Goal: Task Accomplishment & Management: Complete application form

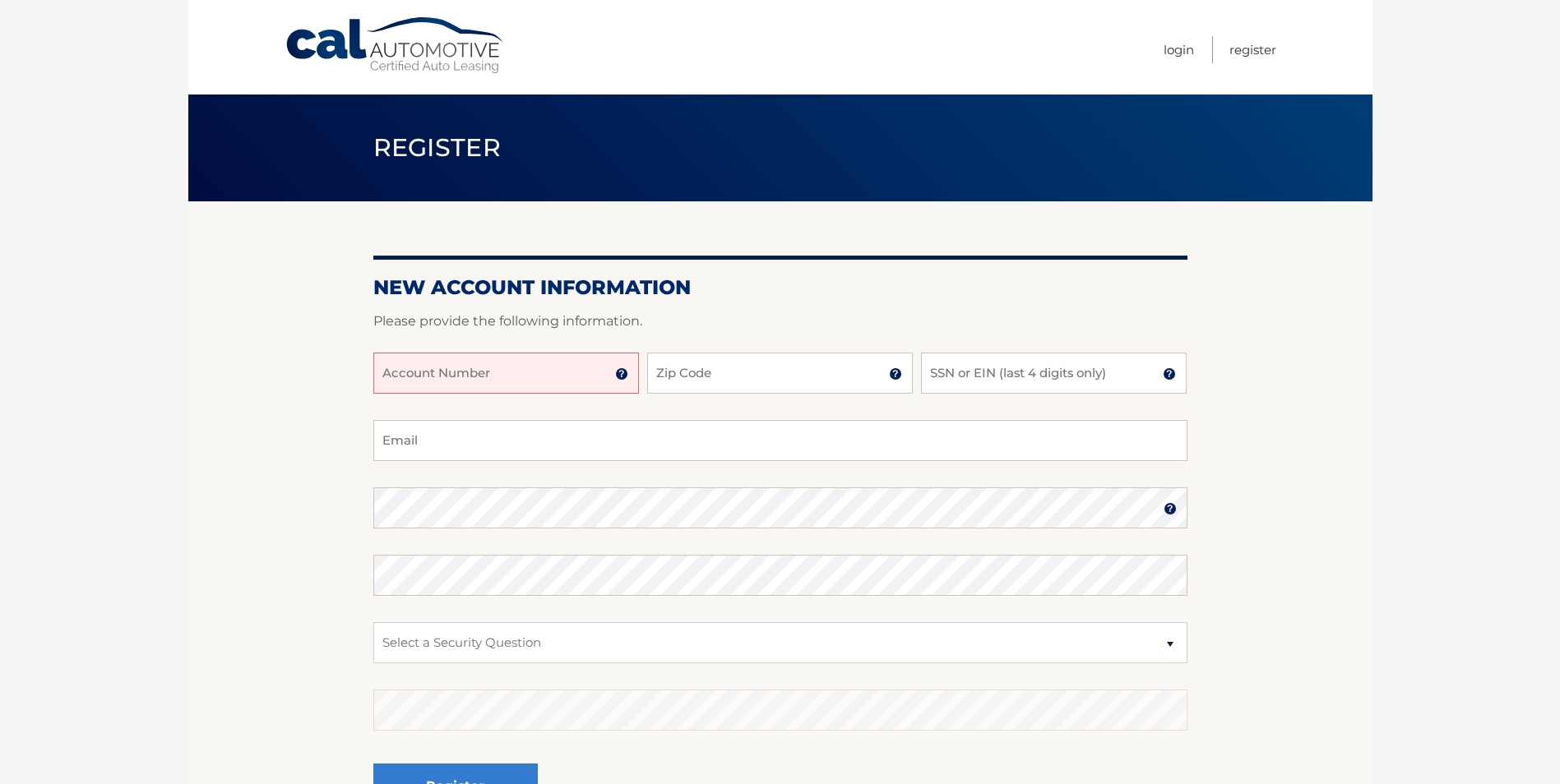
click at [519, 385] on input "Account Number" at bounding box center [505, 374] width 265 height 42
type input "44455980820"
click at [706, 376] on input "Zip Code" at bounding box center [780, 374] width 265 height 42
type input "11050"
click at [1015, 379] on input "SSN or EIN (last 4 digits only)" at bounding box center [1054, 374] width 265 height 42
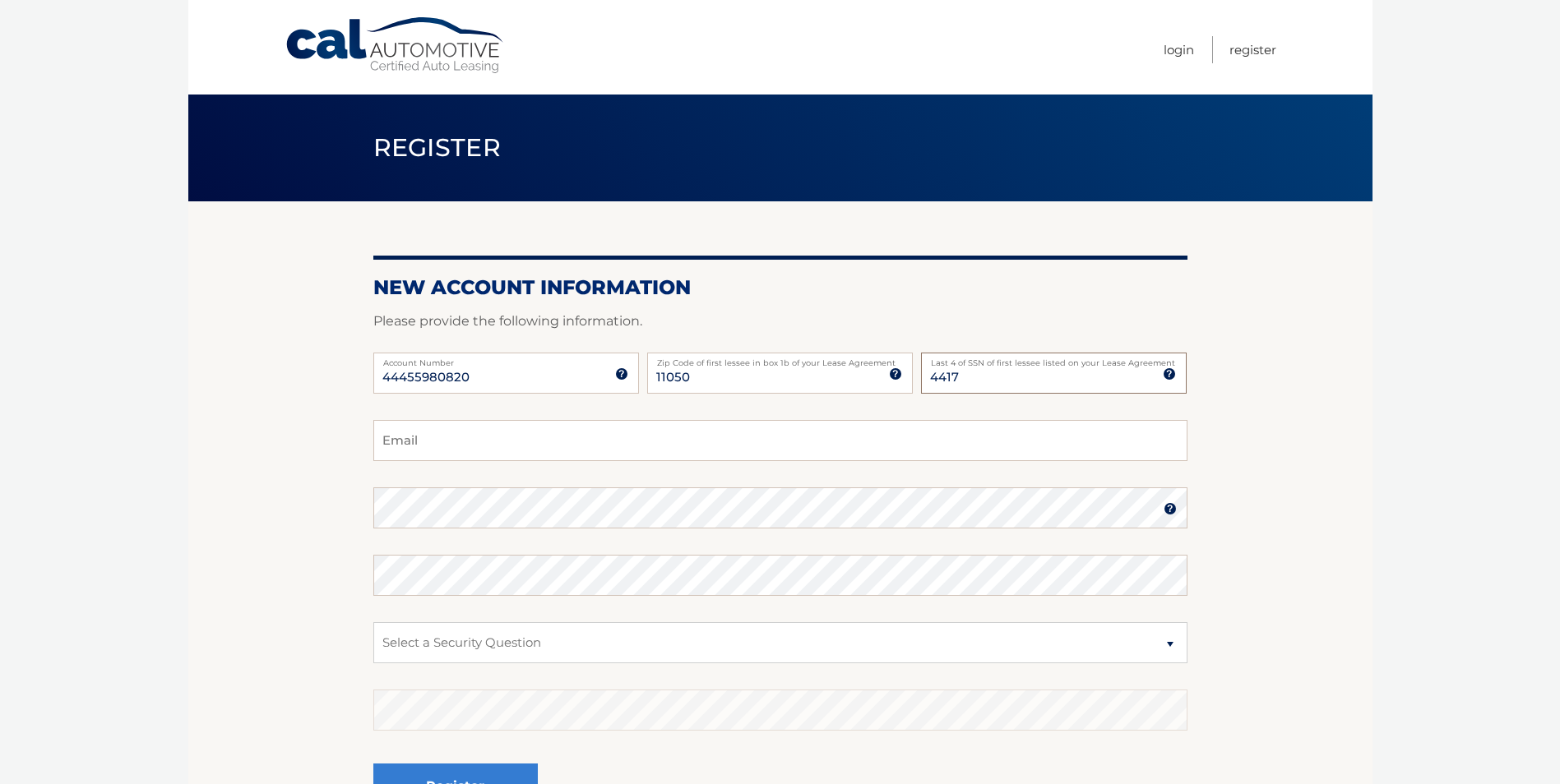
type input "4417"
click at [469, 451] on input "Email" at bounding box center [780, 441] width 814 height 42
type input "annealberto@yahoo.com"
click at [1008, 645] on select "Select a Security Question What was the name of your elementary school? What is…" at bounding box center [780, 643] width 814 height 42
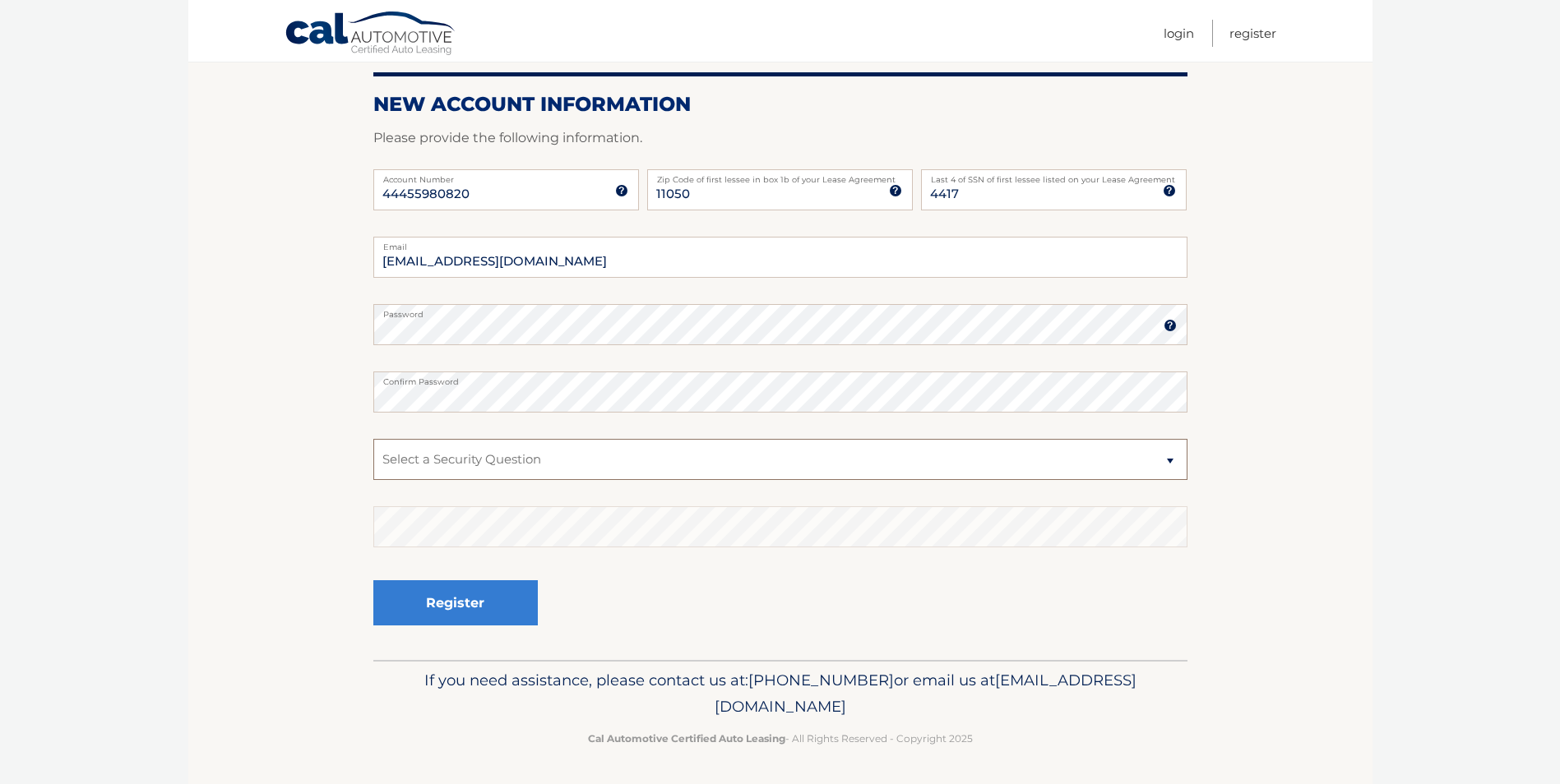
scroll to position [184, 0]
click at [693, 455] on select "Select a Security Question What was the name of your elementary school? What is…" at bounding box center [780, 459] width 814 height 42
select select "1"
click at [373, 438] on select "Select a Security Question What was the name of your elementary school? What is…" at bounding box center [780, 459] width 814 height 42
click at [453, 590] on button "Register" at bounding box center [455, 602] width 164 height 45
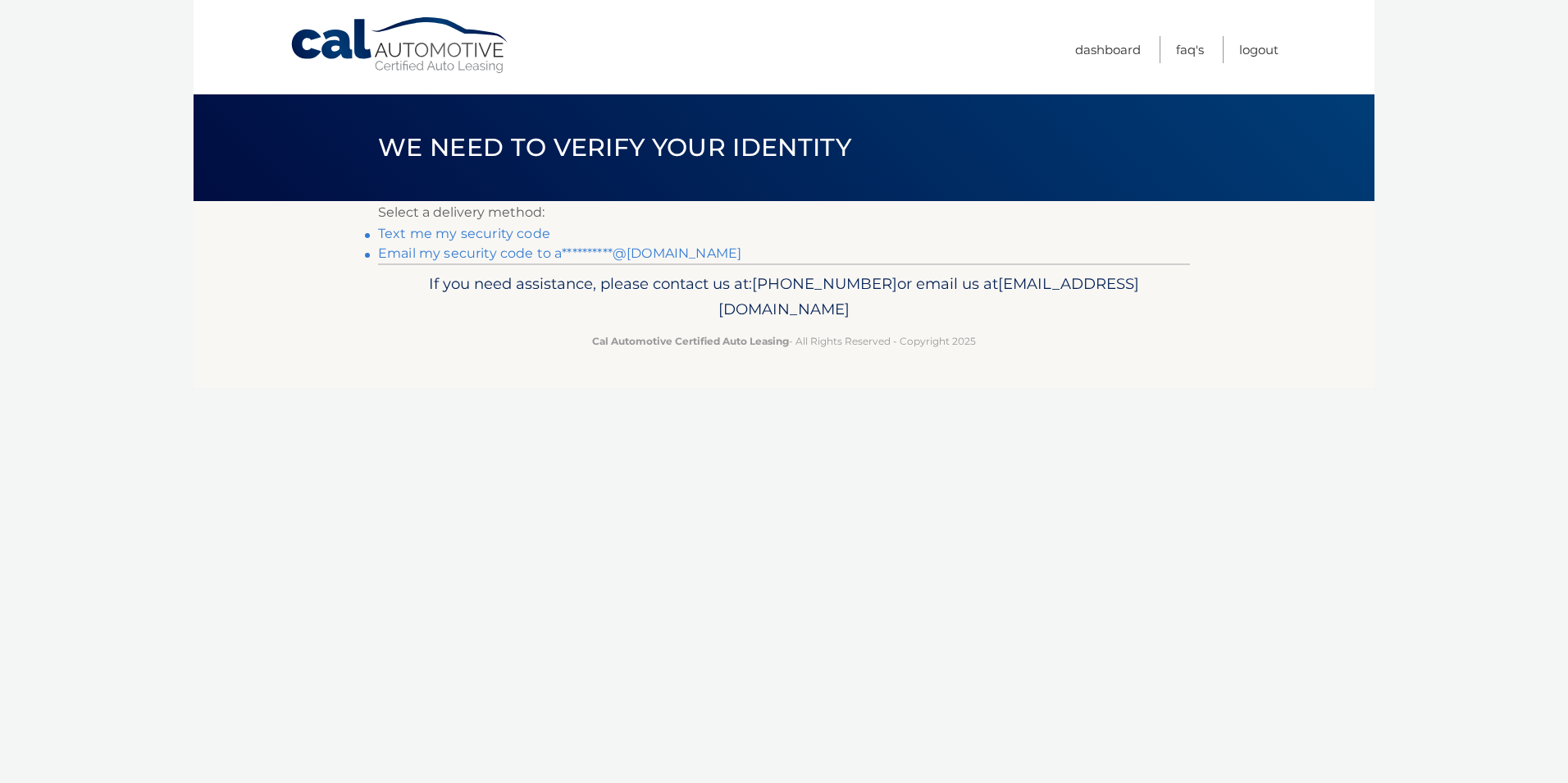
click at [461, 236] on link "Text me my security code" at bounding box center [464, 234] width 173 height 16
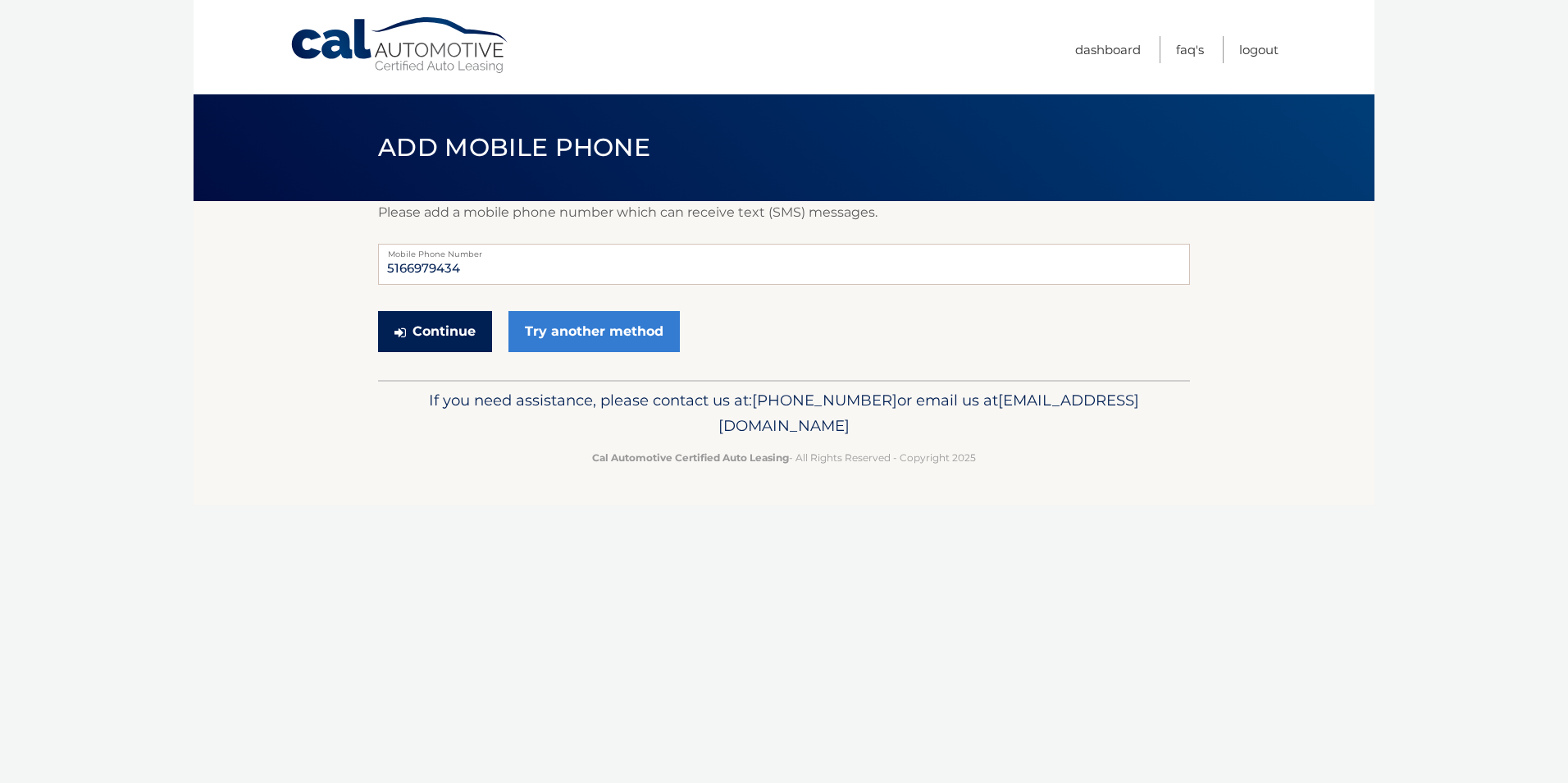
click at [420, 325] on button "Continue" at bounding box center [435, 332] width 114 height 41
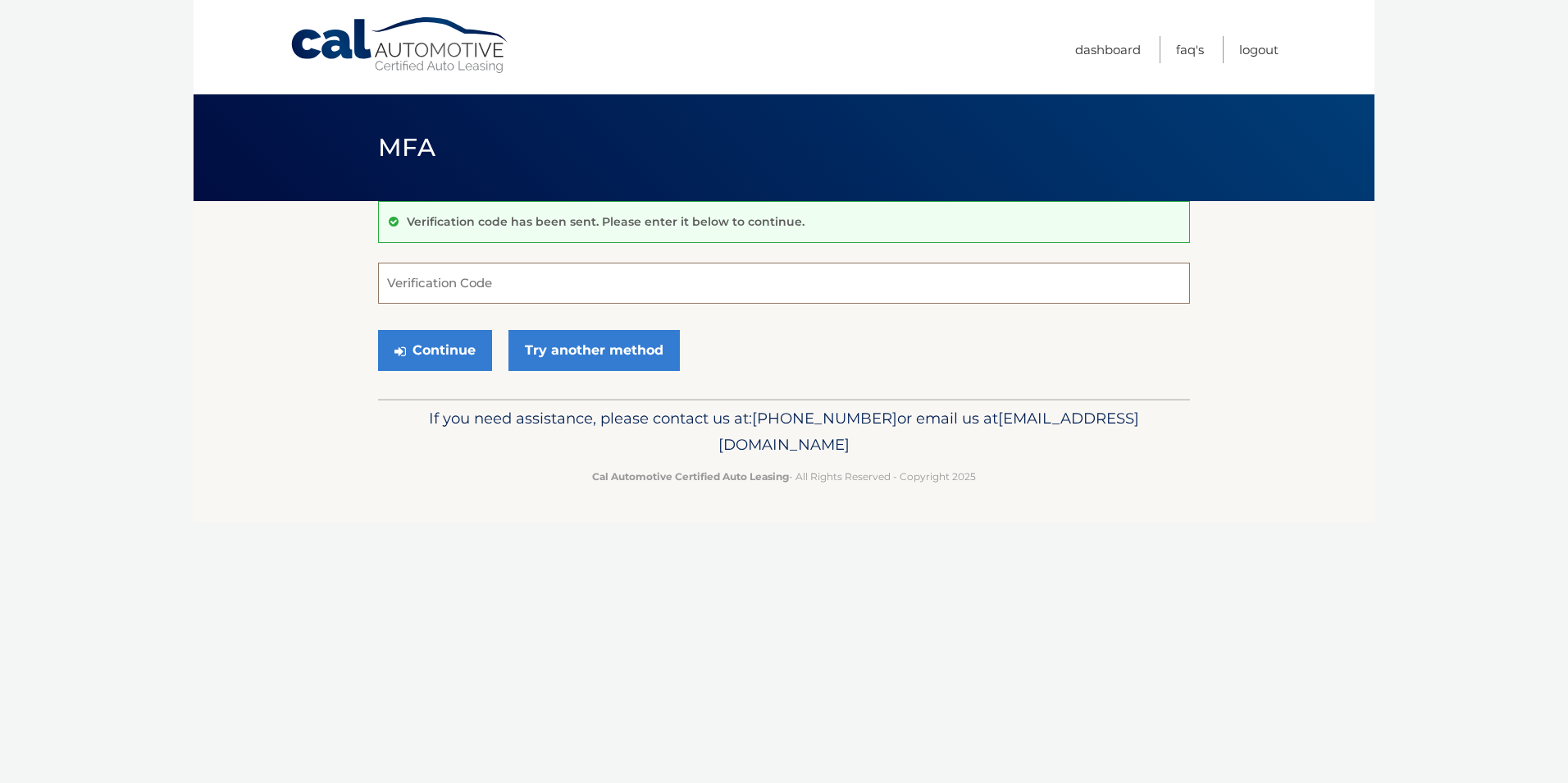
click at [574, 277] on input "Verification Code" at bounding box center [784, 283] width 812 height 41
type input "141335"
click at [420, 353] on button "Continue" at bounding box center [435, 351] width 114 height 41
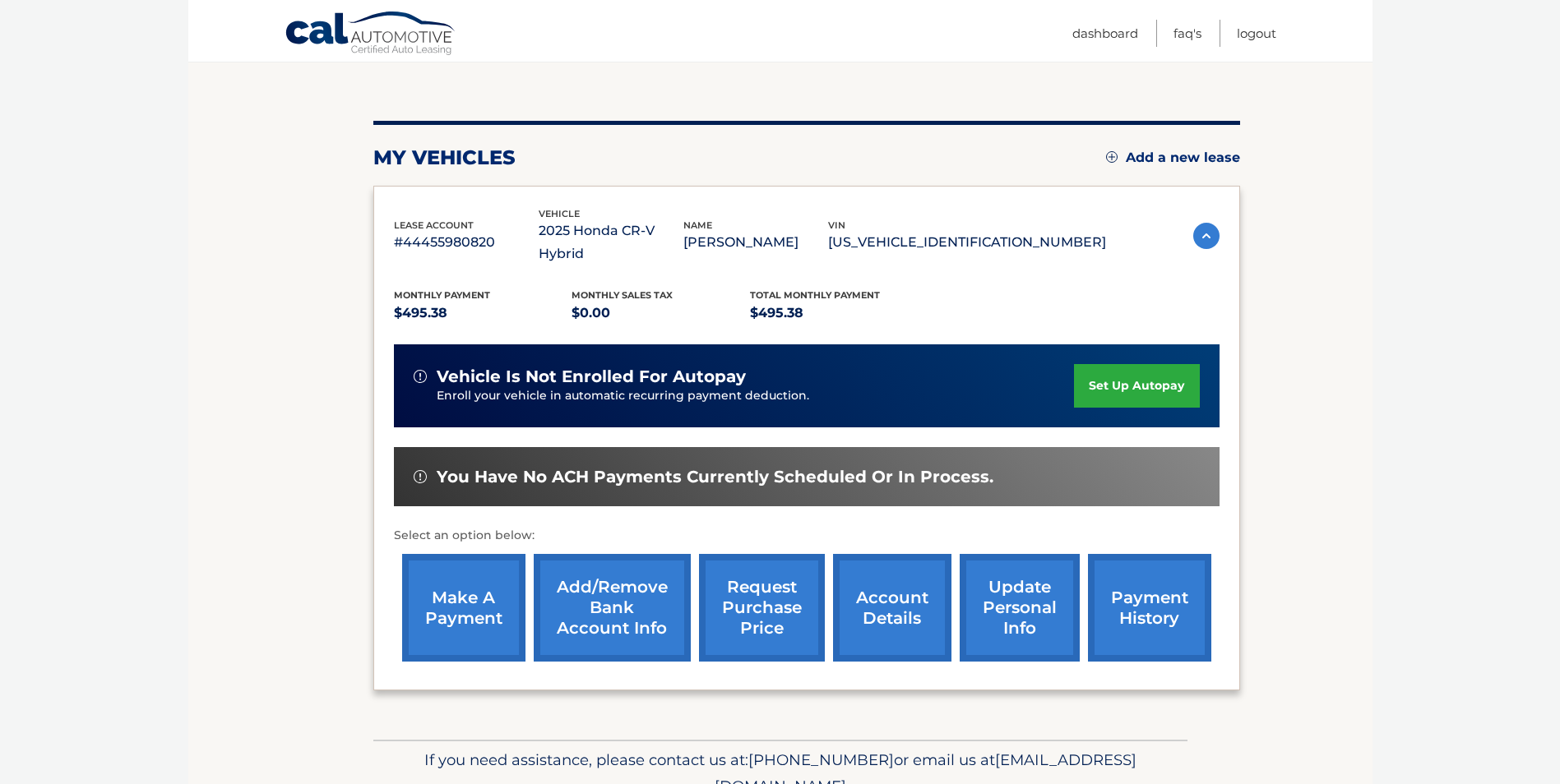
scroll to position [212, 0]
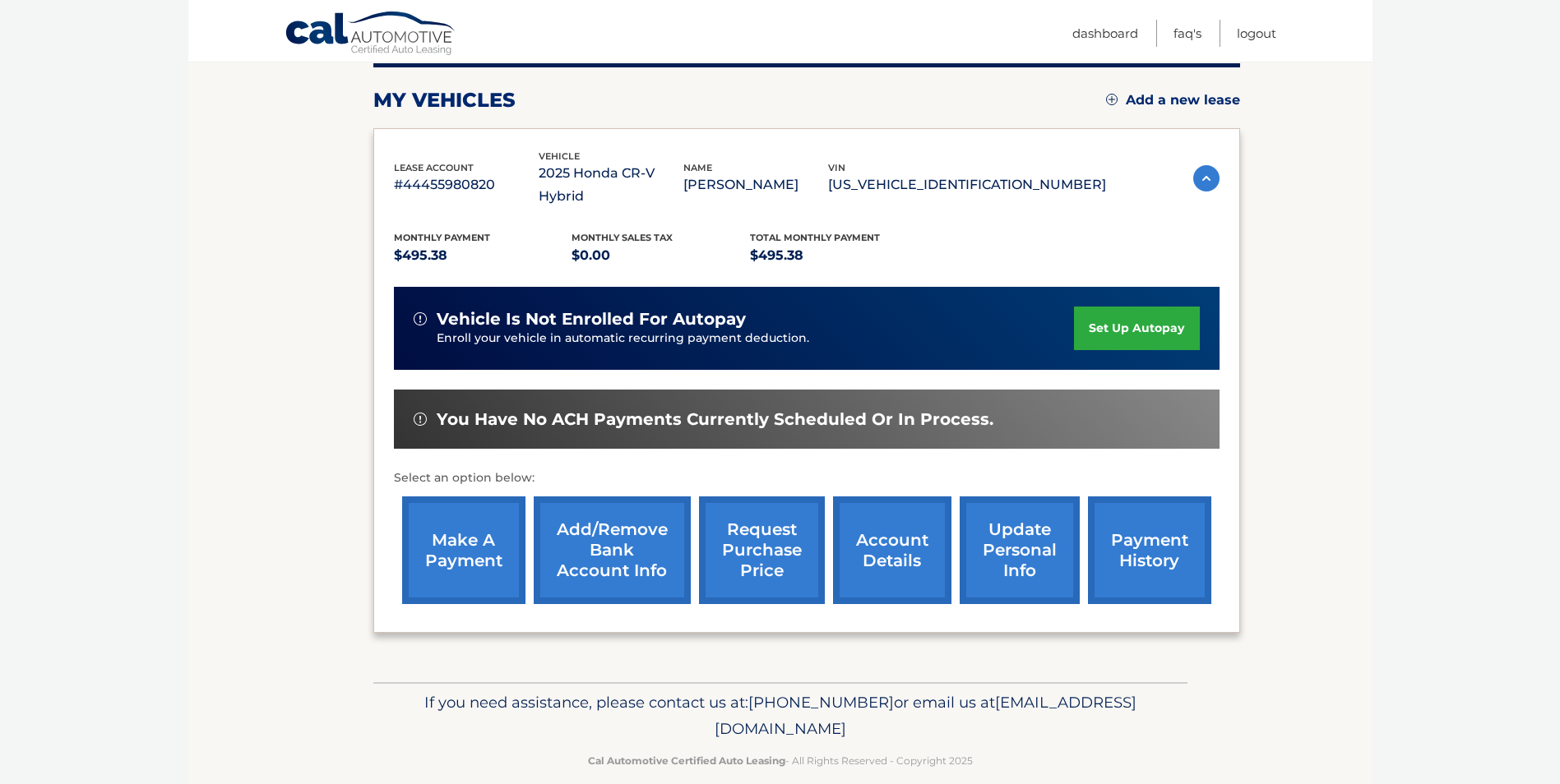
click at [1143, 306] on link "set up autopay" at bounding box center [1136, 328] width 125 height 44
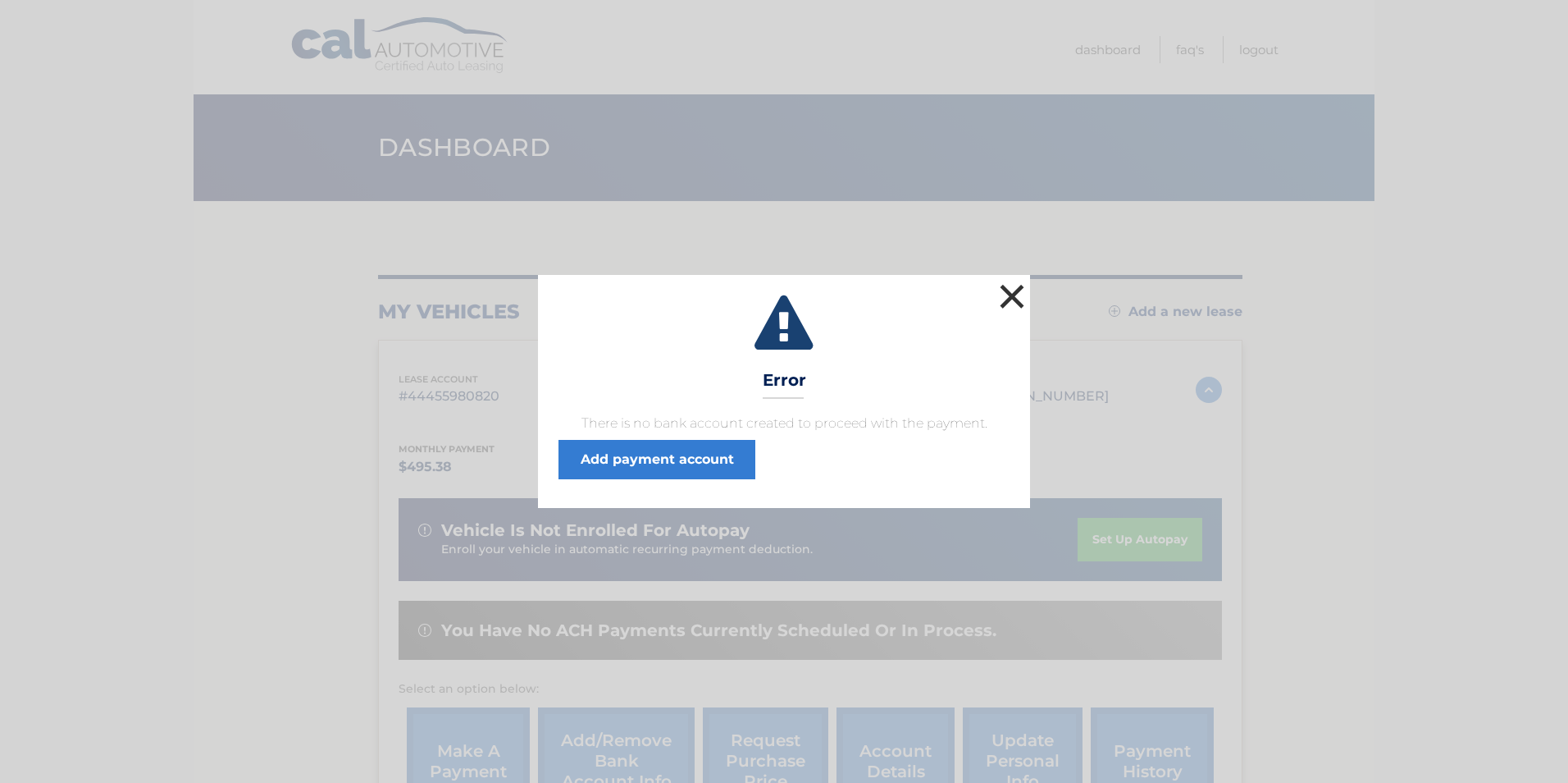
click at [1009, 296] on button "×" at bounding box center [1011, 295] width 33 height 33
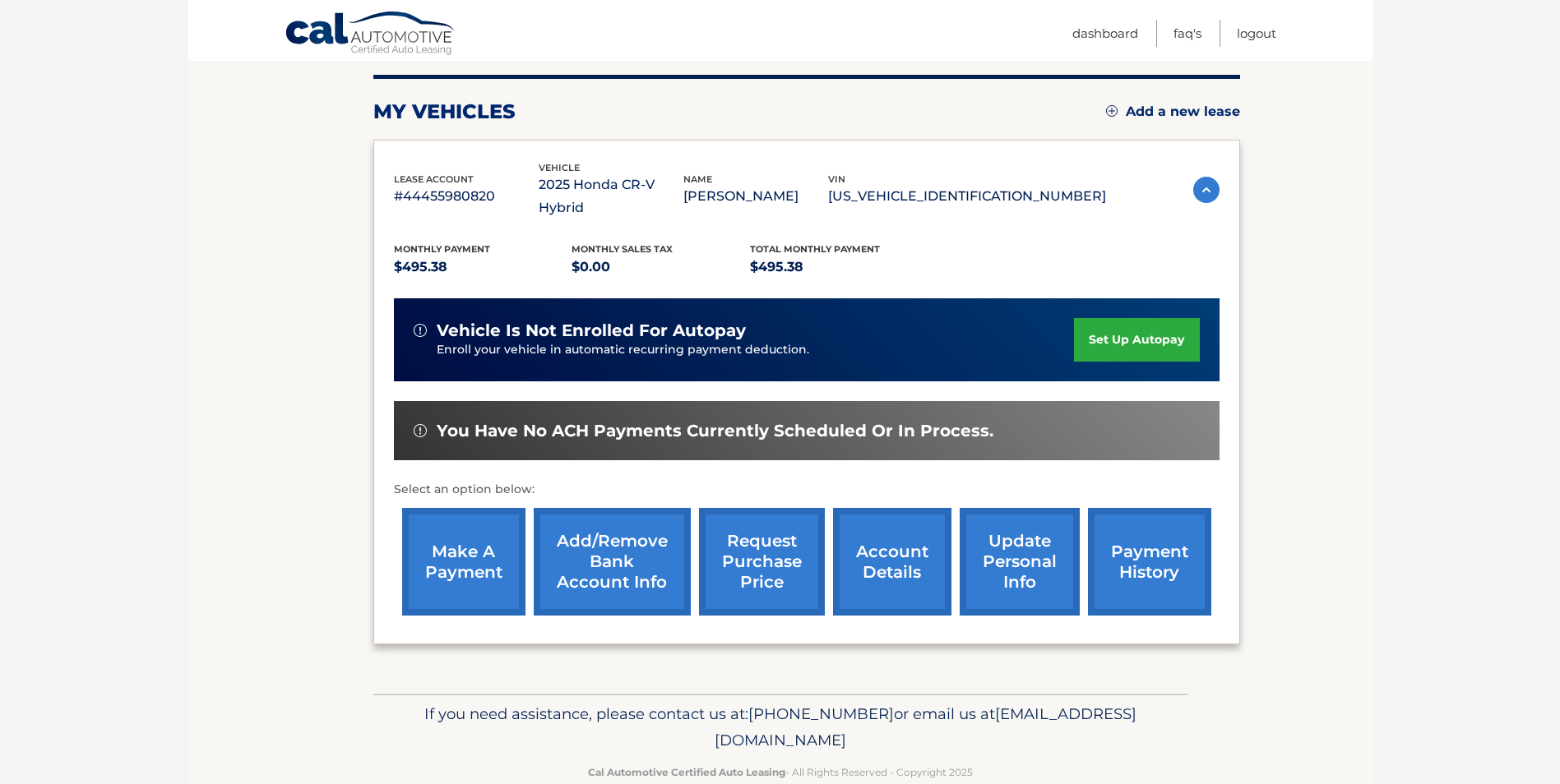
scroll to position [212, 0]
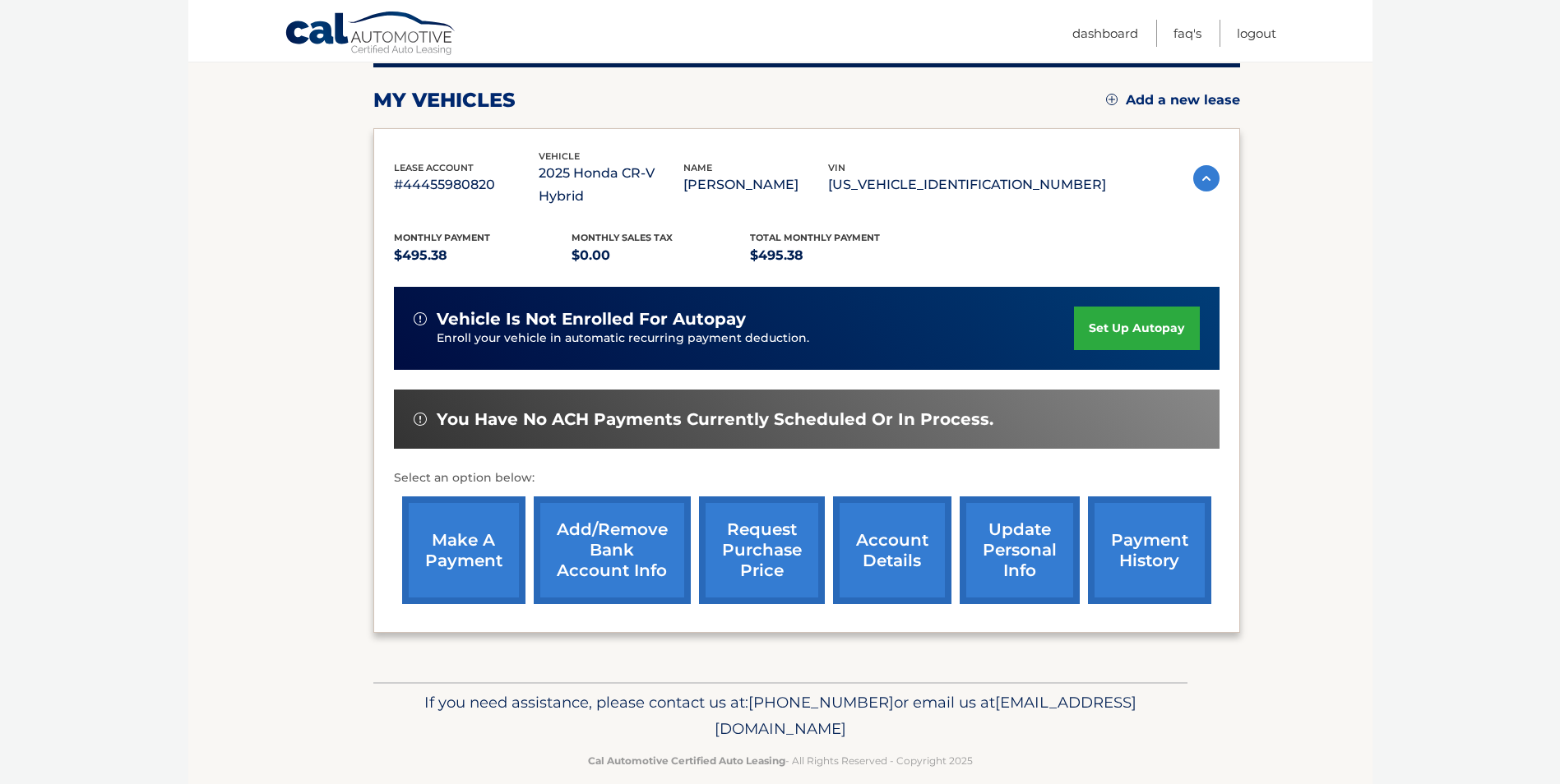
click at [1125, 306] on link "set up autopay" at bounding box center [1136, 328] width 125 height 44
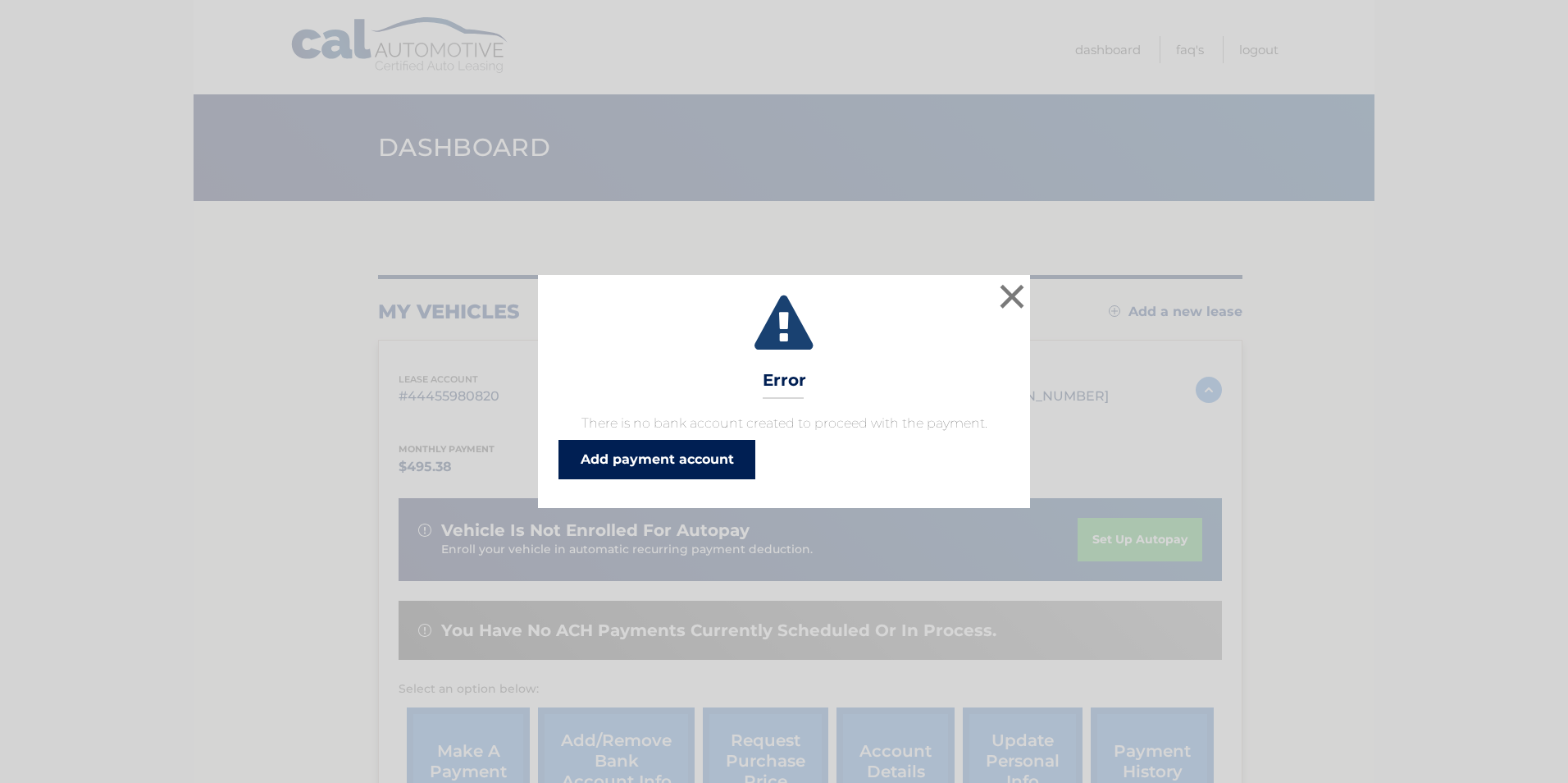
click at [665, 460] on link "Add payment account" at bounding box center [656, 459] width 196 height 39
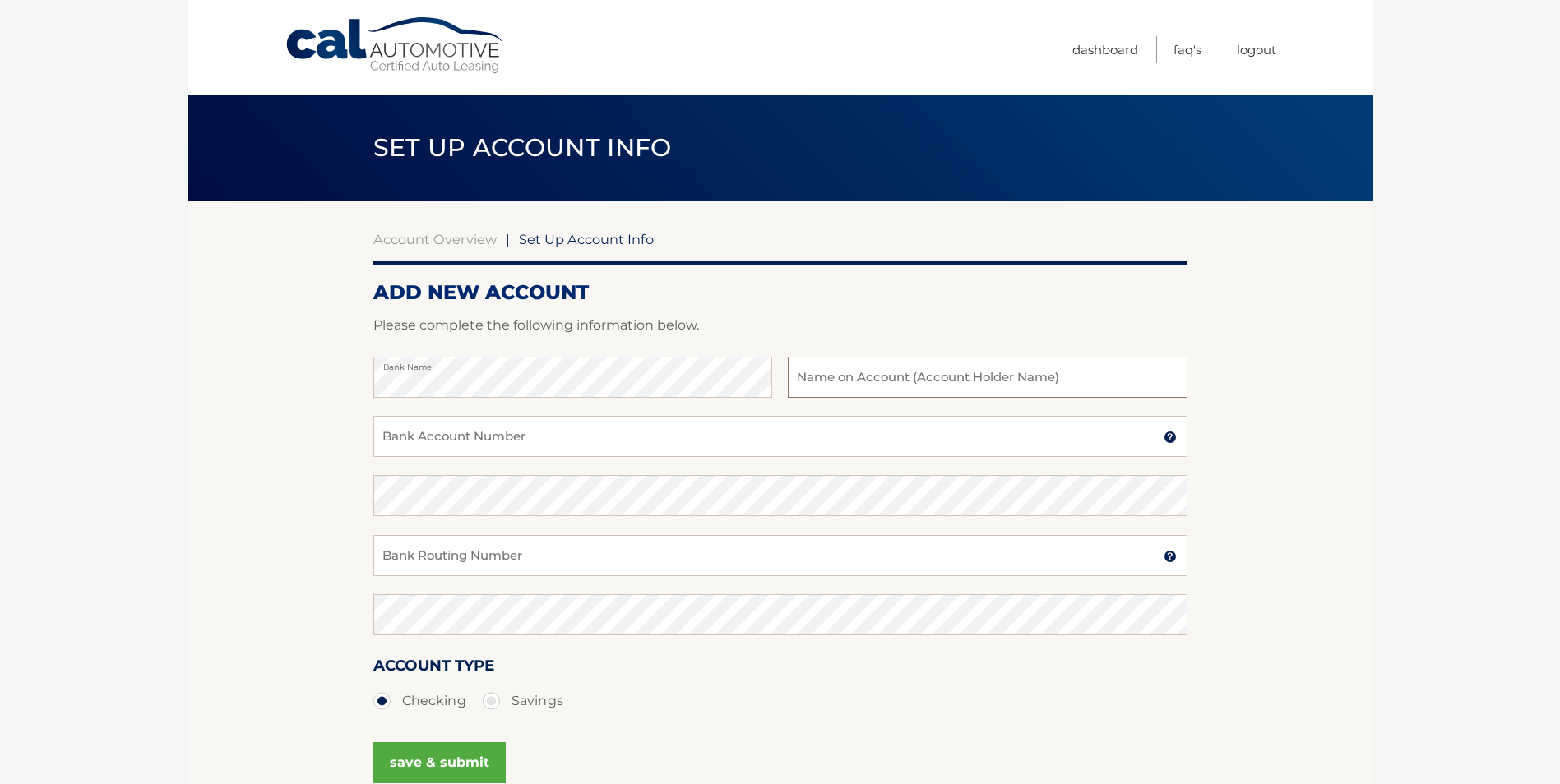
drag, startPoint x: 892, startPoint y: 387, endPoint x: 895, endPoint y: 364, distance: 23.2
click at [891, 387] on input "text" at bounding box center [986, 378] width 399 height 42
type input "Anne Alberto"
click at [446, 436] on input "Bank Account Number" at bounding box center [780, 437] width 814 height 42
drag, startPoint x: 450, startPoint y: 436, endPoint x: 303, endPoint y: 440, distance: 147.1
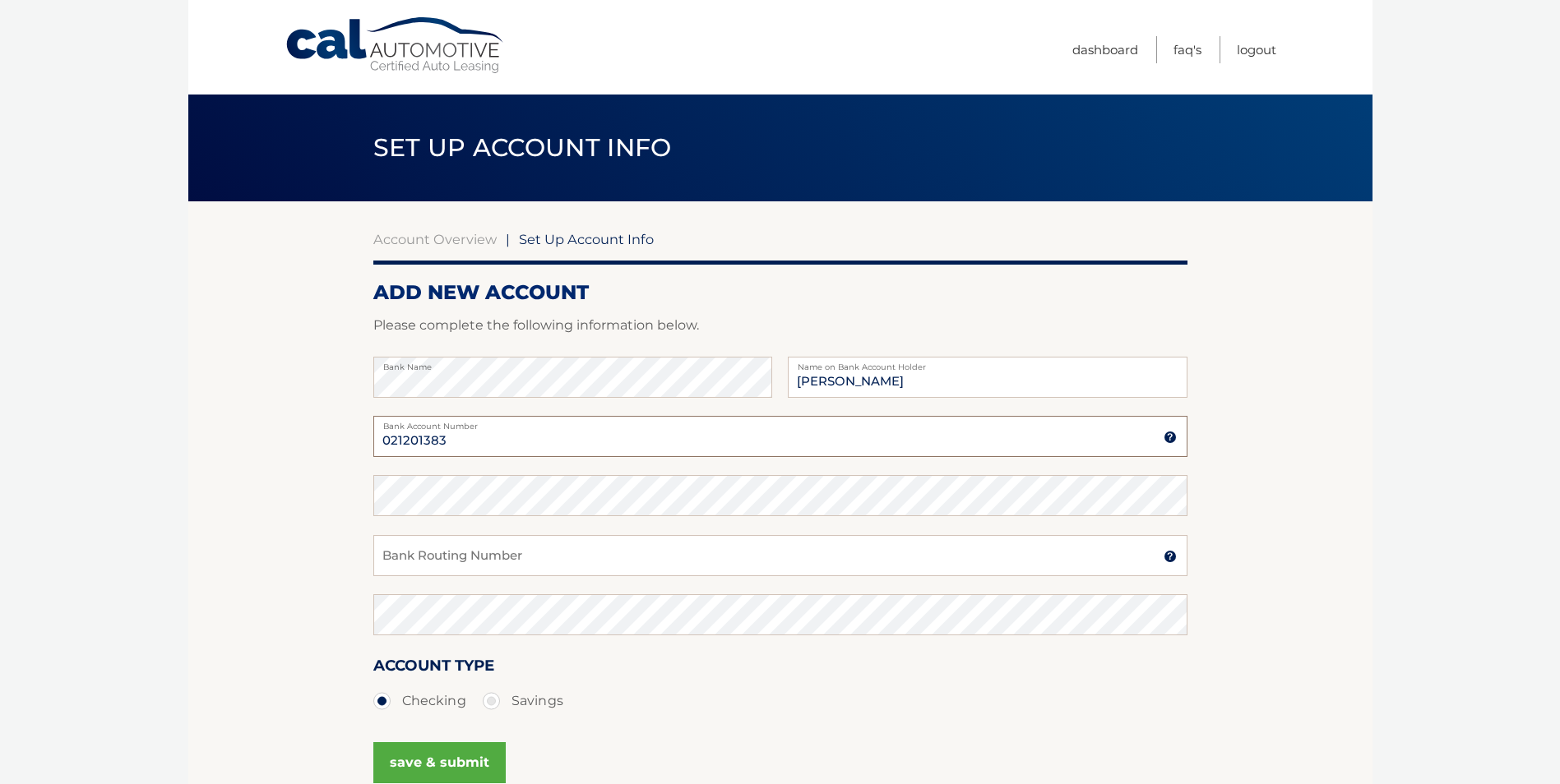
click at [303, 440] on section "Account Overview | Set Up Account Info ADD NEW ACCOUNT Please complete the foll…" at bounding box center [780, 515] width 1184 height 627
type input "1510001420"
click at [438, 554] on input "Bank Routing Number" at bounding box center [780, 556] width 814 height 42
type input "021201383"
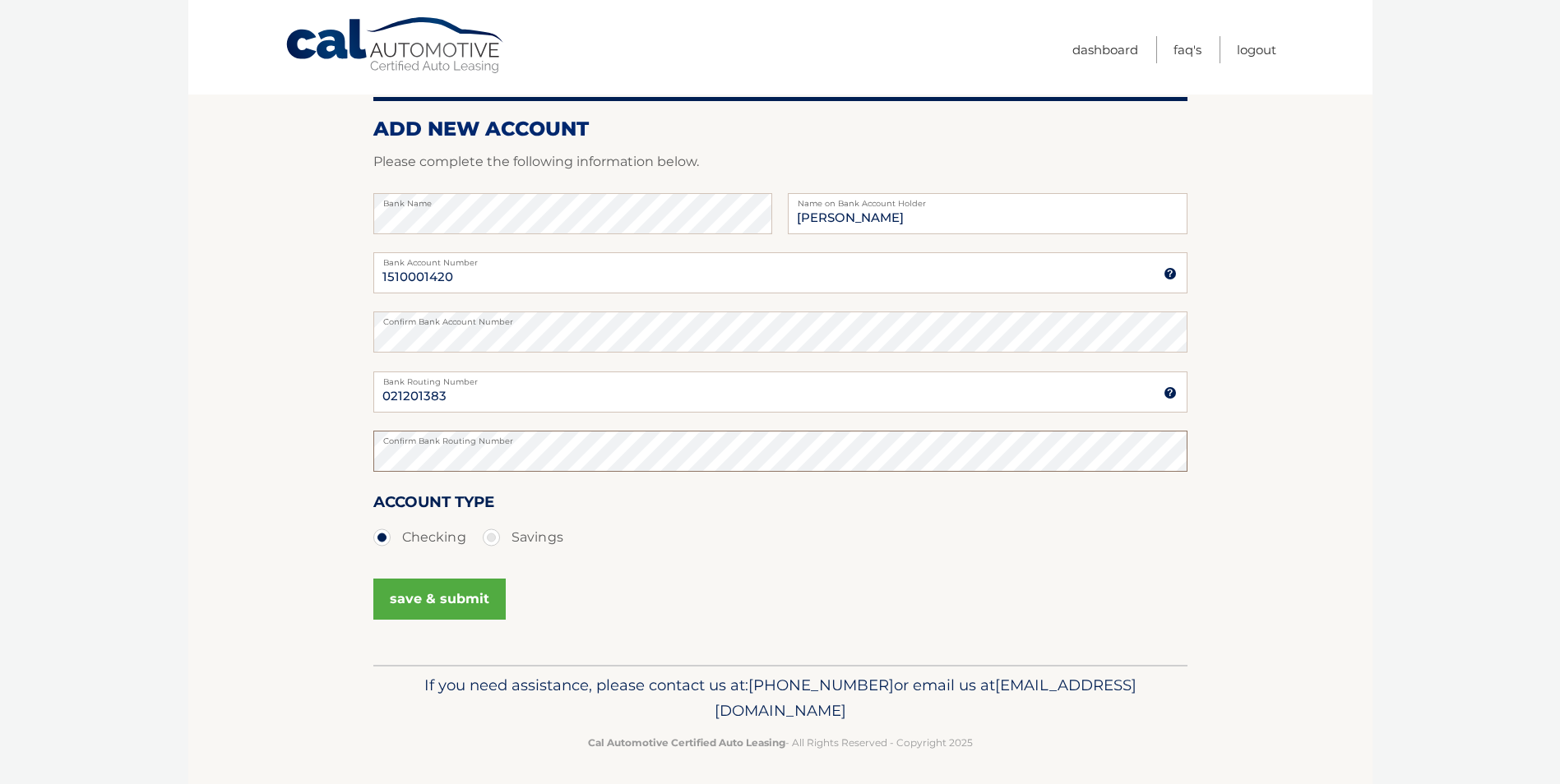
scroll to position [164, 0]
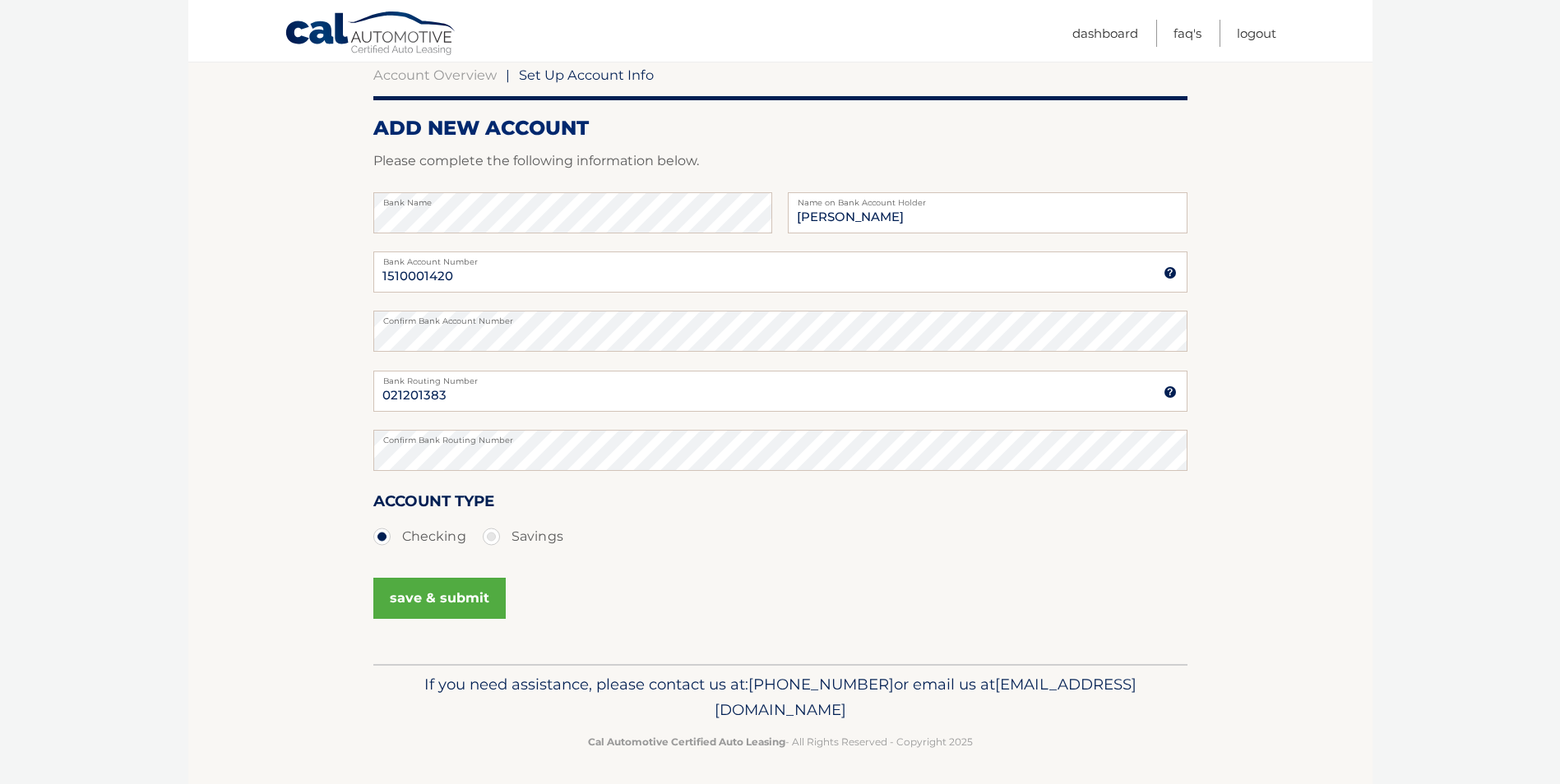
click at [430, 589] on button "save & submit" at bounding box center [439, 598] width 133 height 42
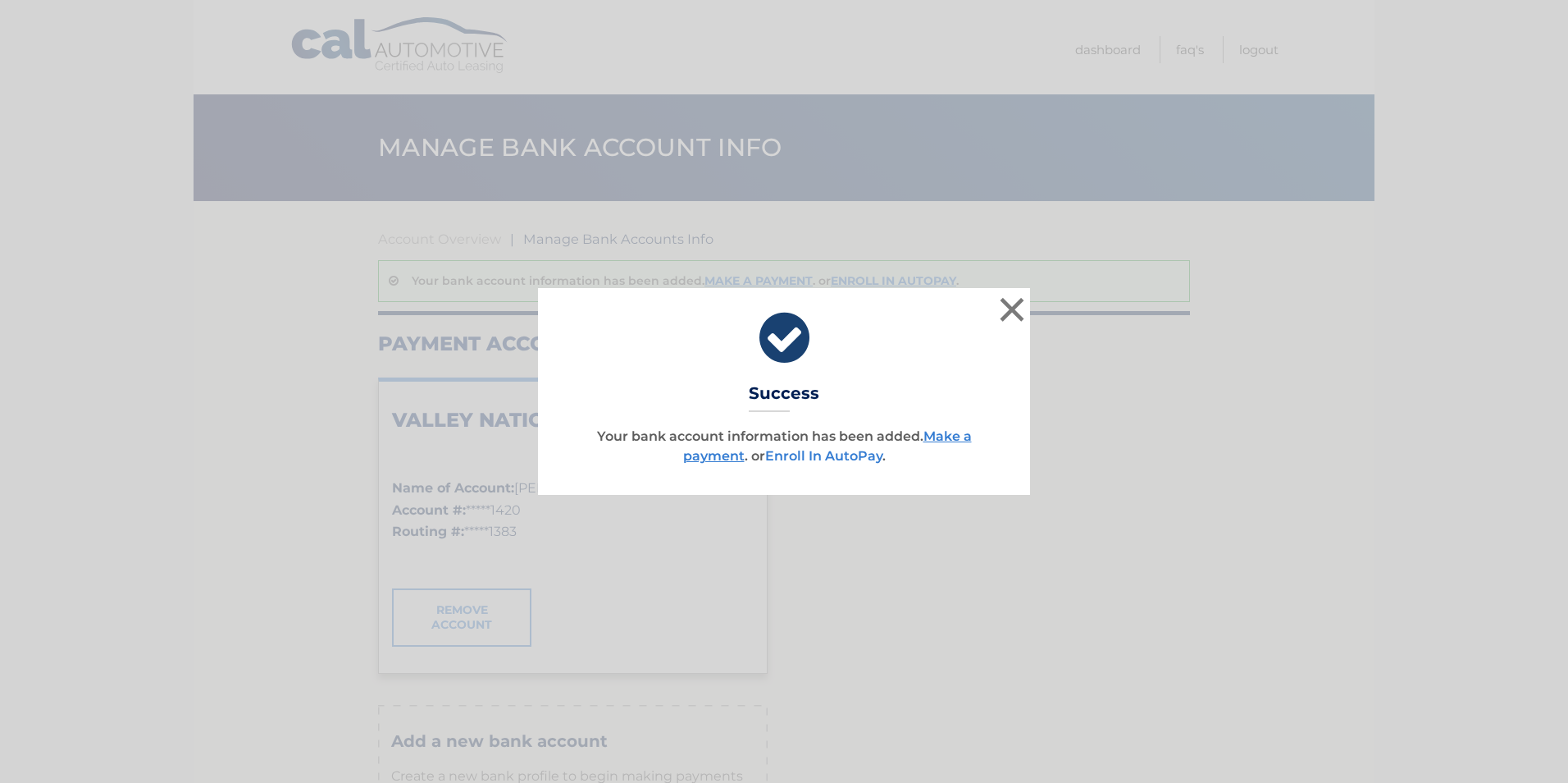
click at [830, 453] on link "Enroll In AutoPay" at bounding box center [823, 456] width 117 height 16
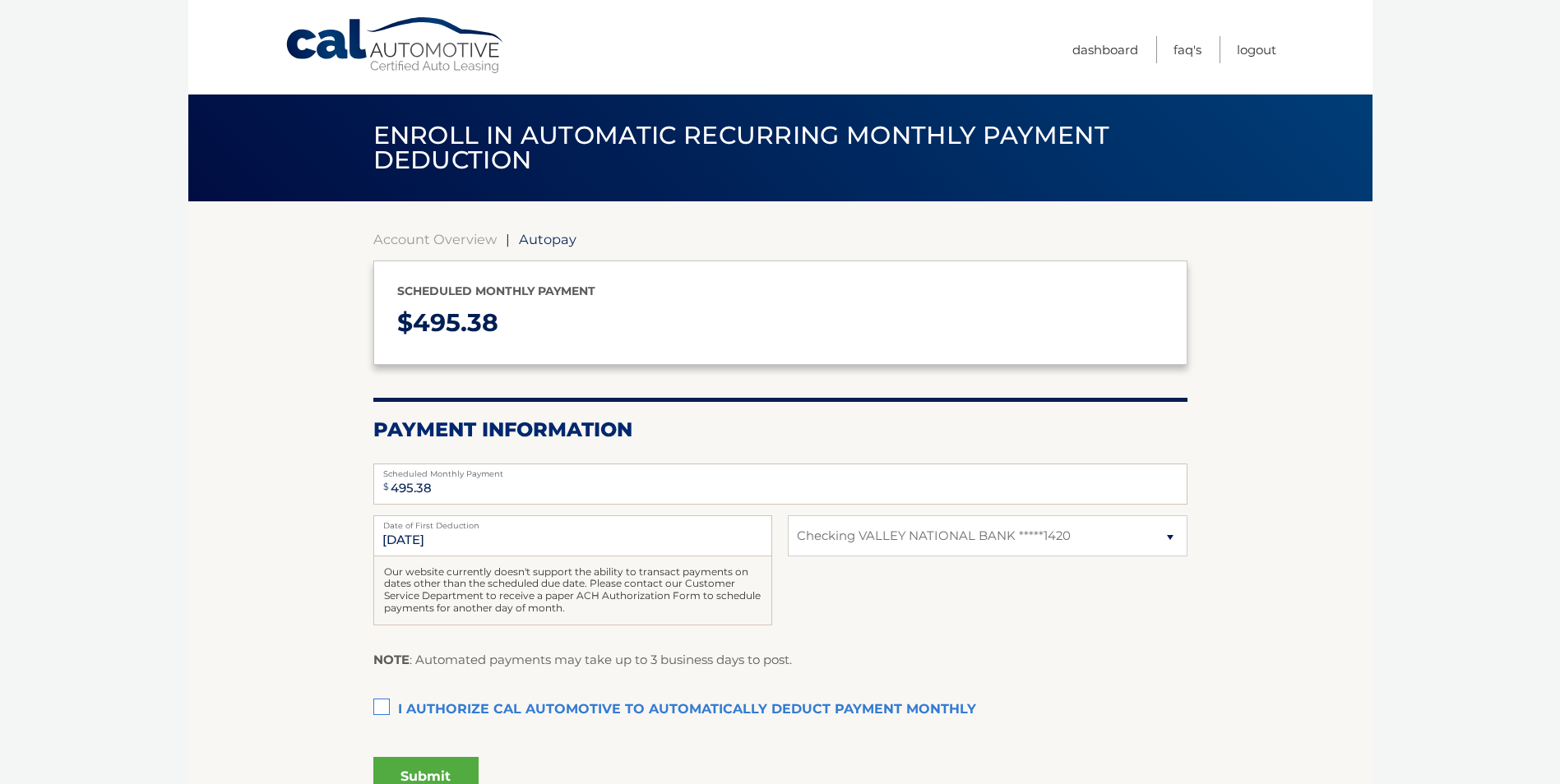
select select "NzU0ZTRjNTEtZDEyZS00NDEyLWJjN2MtNTgzNDIzMzA4NDBh"
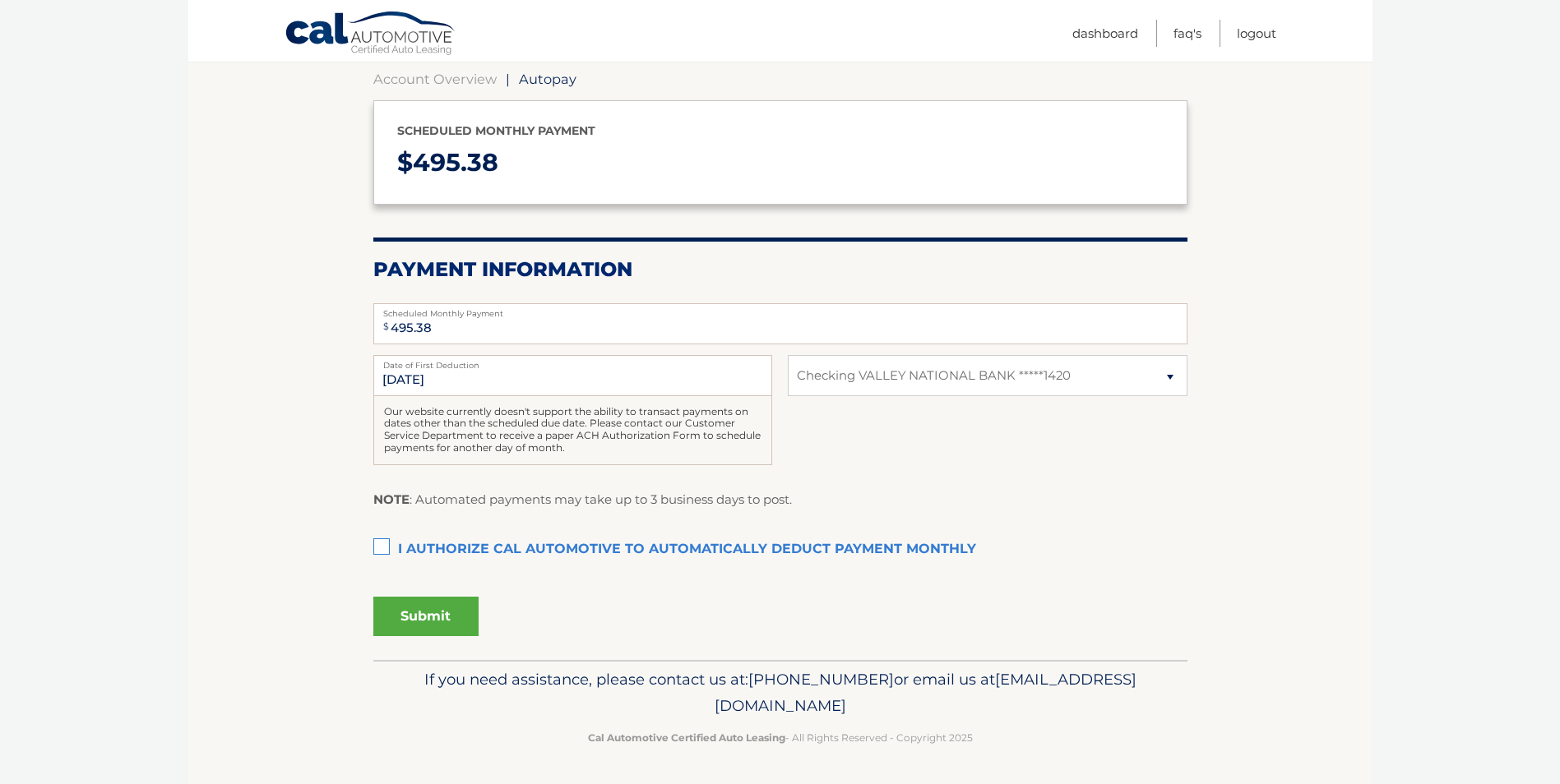
click at [392, 553] on label "I authorize cal automotive to automatically deduct payment monthly This checkbo…" at bounding box center [780, 549] width 814 height 33
click at [0, 0] on input "I authorize cal automotive to automatically deduct payment monthly This checkbo…" at bounding box center [0, 0] width 0 height 0
click at [420, 618] on button "Submit" at bounding box center [425, 616] width 105 height 40
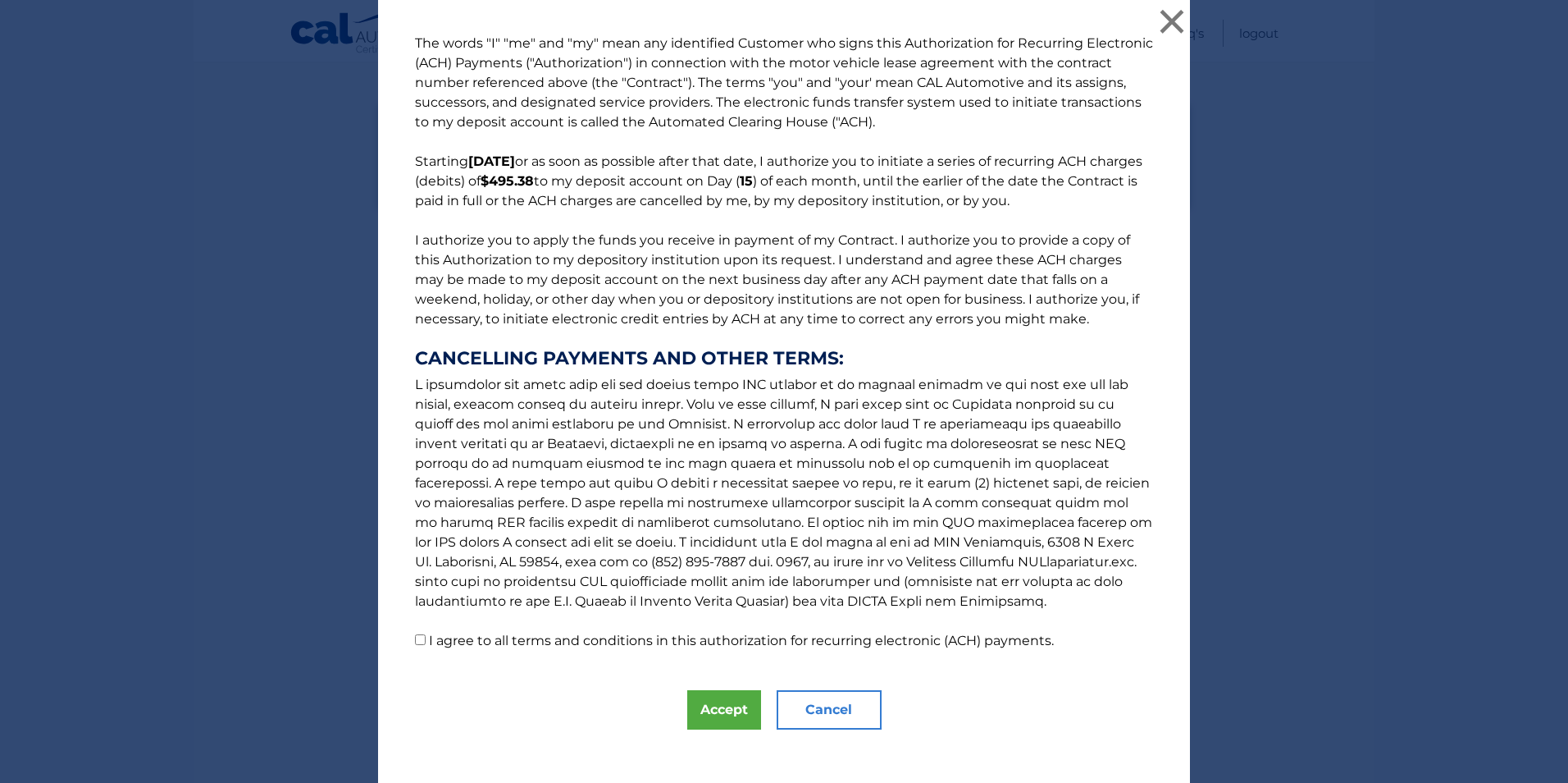
click at [415, 641] on input "I agree to all terms and conditions in this authorization for recurring electro…" at bounding box center [420, 639] width 11 height 11
checkbox input "true"
click at [705, 717] on button "Accept" at bounding box center [724, 710] width 74 height 39
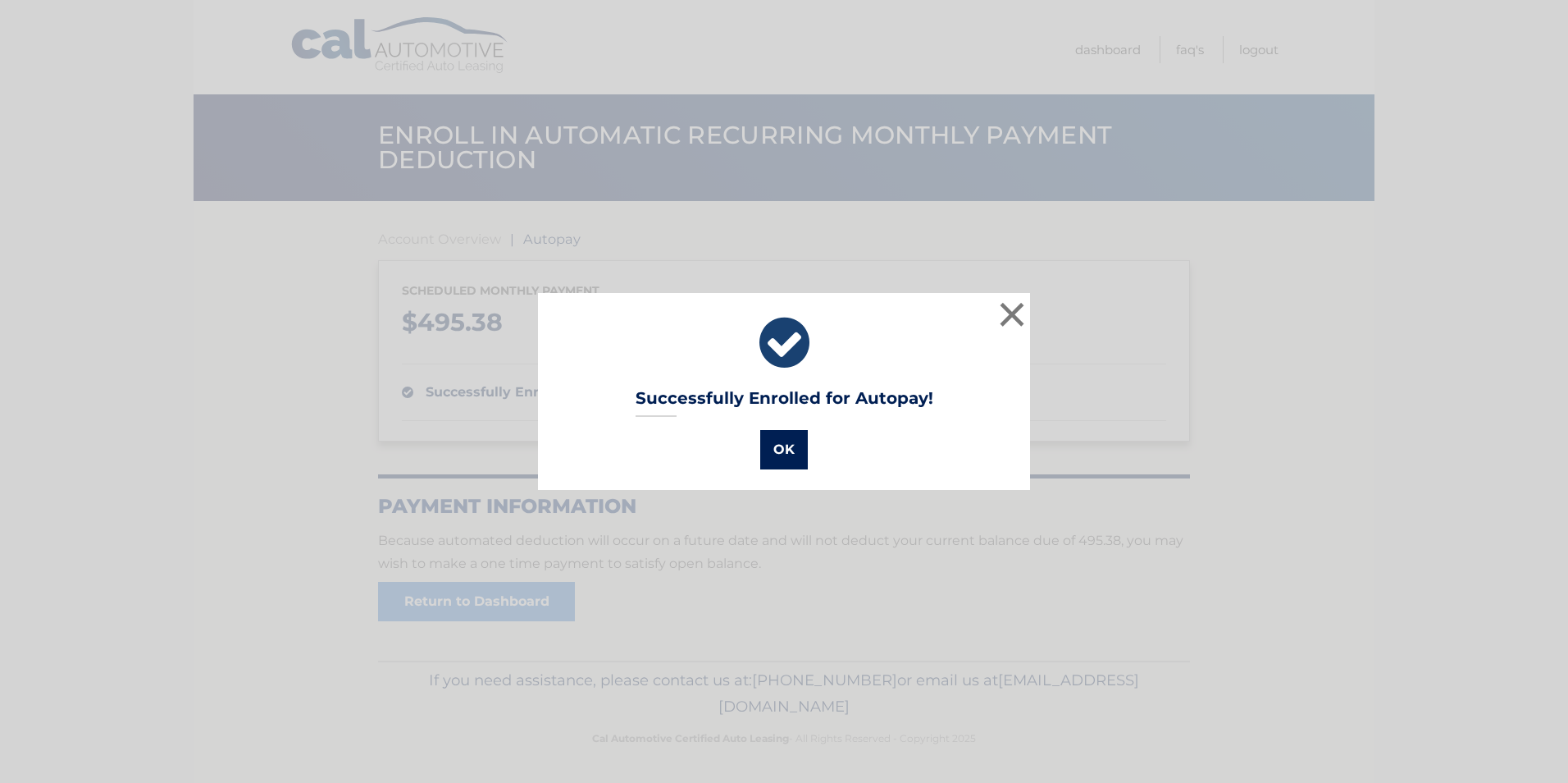
click at [781, 447] on button "OK" at bounding box center [784, 450] width 47 height 39
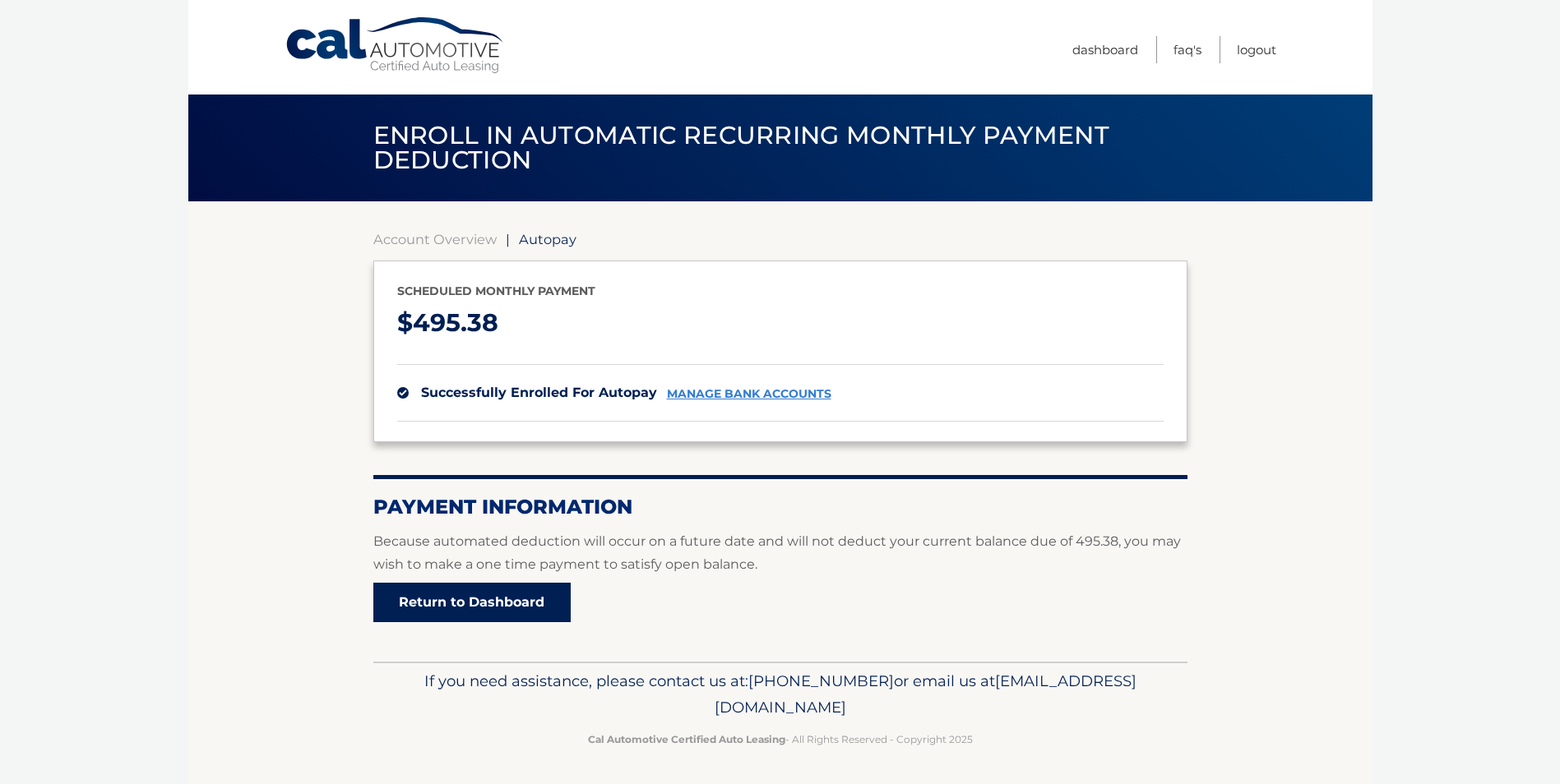
click at [464, 606] on link "Return to Dashboard" at bounding box center [471, 602] width 197 height 40
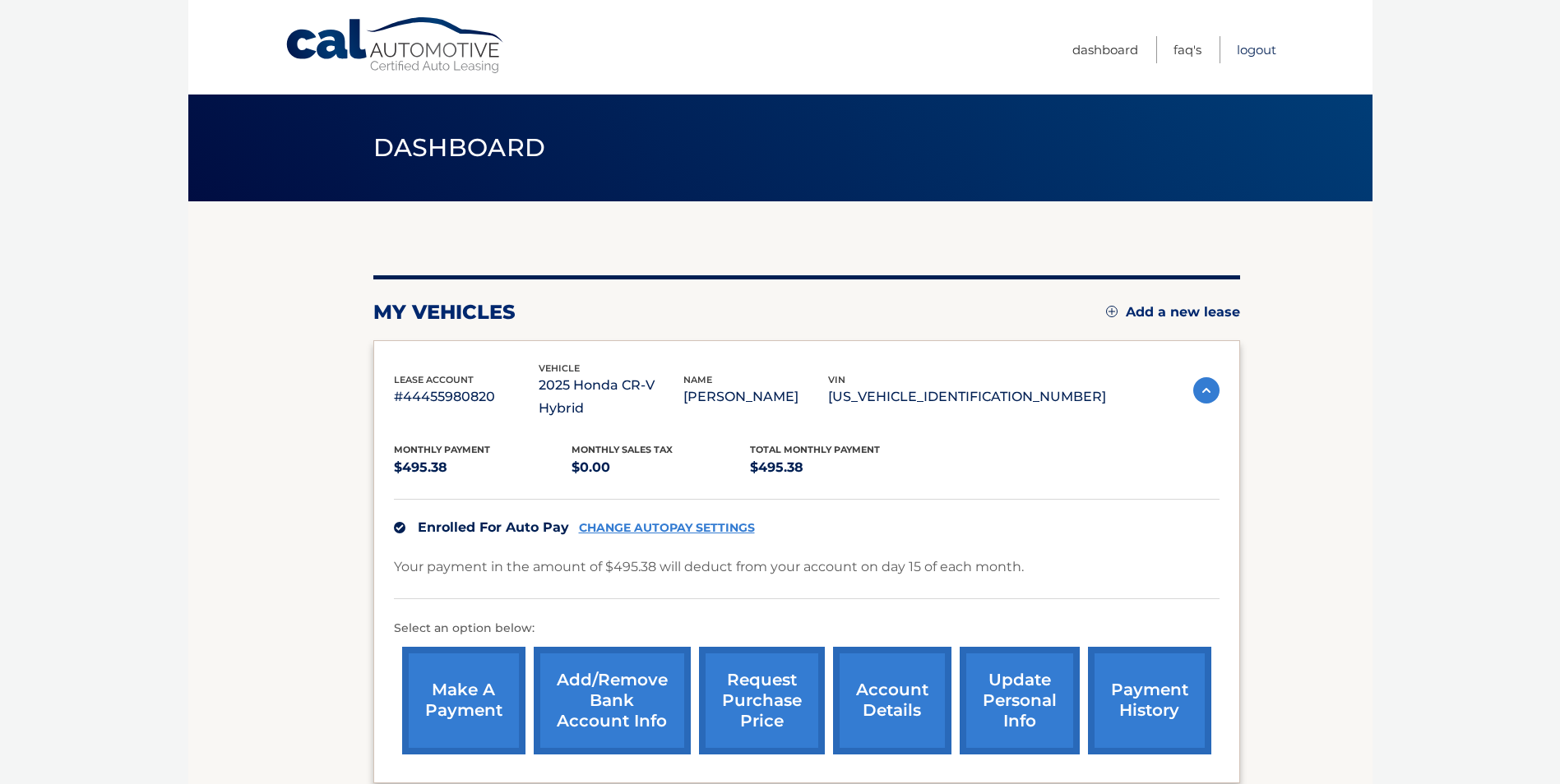
click at [1257, 48] on link "Logout" at bounding box center [1256, 49] width 40 height 27
